Goal: Communication & Community: Participate in discussion

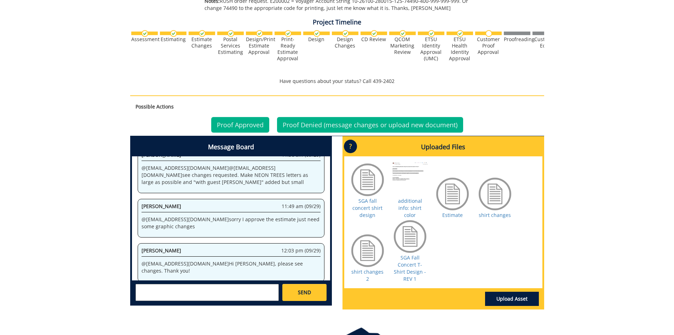
scroll to position [181, 0]
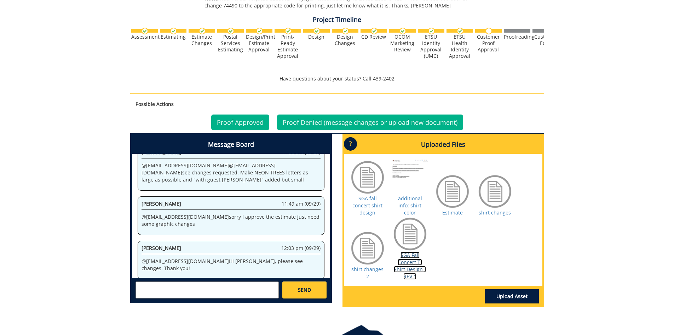
click at [405, 262] on link "SGA Fall Concert T-Shirt Design - REV 1" at bounding box center [410, 265] width 32 height 28
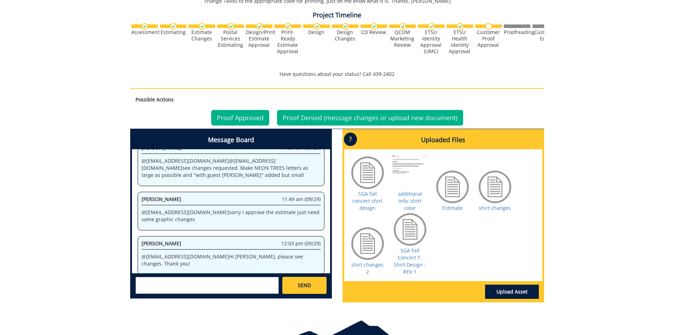
scroll to position [190, 0]
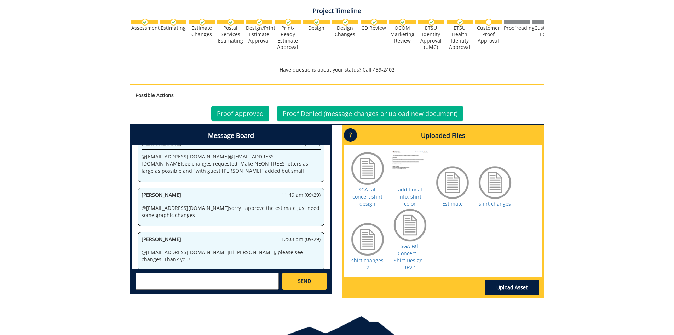
click at [146, 278] on textarea at bounding box center [207, 280] width 143 height 17
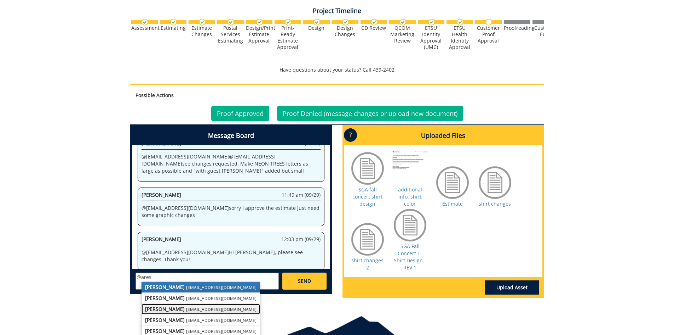
click at [186, 308] on small "[EMAIL_ADDRESS][DOMAIN_NAME]" at bounding box center [221, 309] width 70 height 6
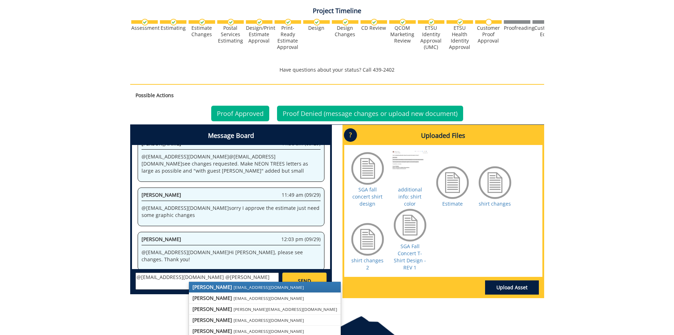
click at [207, 286] on strong "[PERSON_NAME]" at bounding box center [213, 286] width 40 height 7
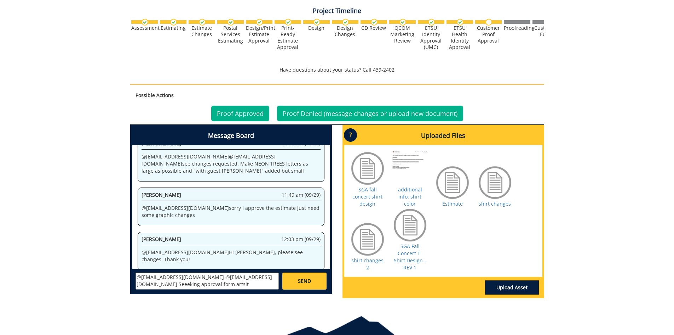
click at [242, 275] on textarea "@[EMAIL_ADDRESS][DOMAIN_NAME] @[EMAIL_ADDRESS][DOMAIN_NAME] Seeeking approval f…" at bounding box center [207, 280] width 143 height 17
click at [234, 276] on textarea "@[EMAIL_ADDRESS][DOMAIN_NAME] @[EMAIL_ADDRESS][DOMAIN_NAME] Seeking approval fo…" at bounding box center [207, 280] width 143 height 17
click at [181, 283] on textarea "@[EMAIL_ADDRESS][DOMAIN_NAME] @[EMAIL_ADDRESS][DOMAIN_NAME] I'm seeking approva…" at bounding box center [207, 280] width 143 height 17
click at [233, 277] on textarea "@[EMAIL_ADDRESS][DOMAIN_NAME] @[EMAIL_ADDRESS][DOMAIN_NAME] I'm seeking approva…" at bounding box center [207, 280] width 143 height 17
click at [262, 282] on textarea "@[EMAIL_ADDRESS][DOMAIN_NAME] @[EMAIL_ADDRESS][DOMAIN_NAME] Looks good to me, b…" at bounding box center [207, 280] width 143 height 17
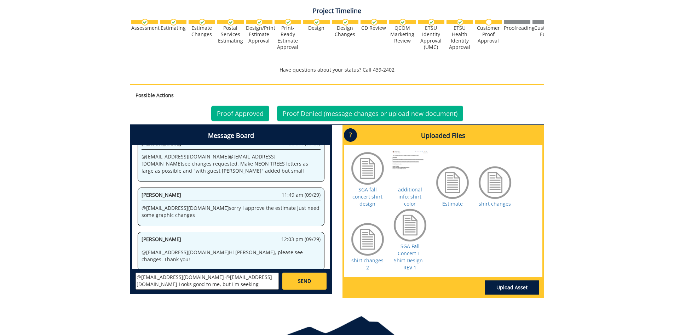
type textarea "@[EMAIL_ADDRESS][DOMAIN_NAME] @[EMAIL_ADDRESS][DOMAIN_NAME] Looks good to me, b…"
click at [307, 279] on span "SEND" at bounding box center [304, 280] width 13 height 7
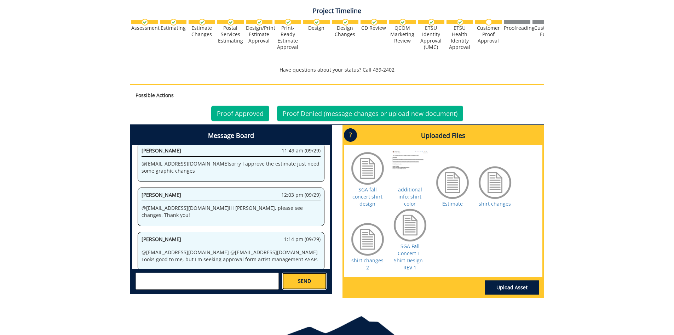
scroll to position [875, 0]
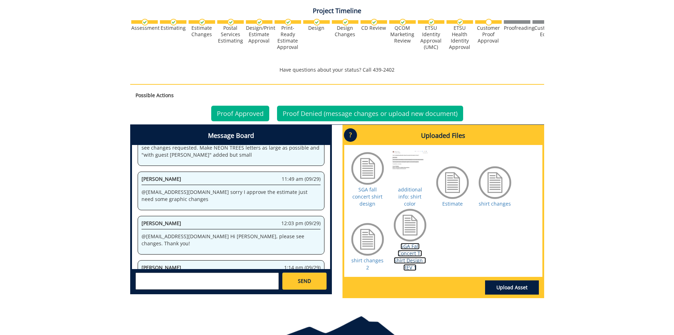
click at [400, 252] on link "SGA Fall Concert T-Shirt Design - REV 1" at bounding box center [410, 256] width 32 height 28
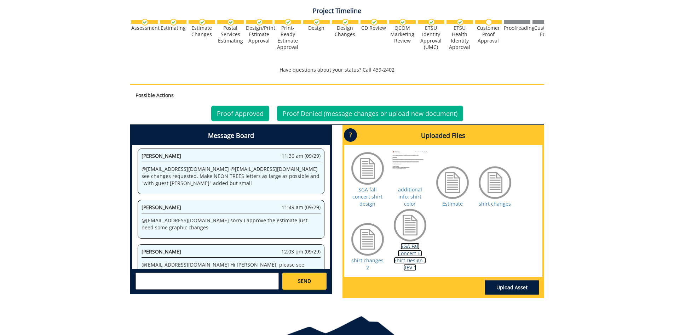
scroll to position [2199, 0]
